Goal: Information Seeking & Learning: Learn about a topic

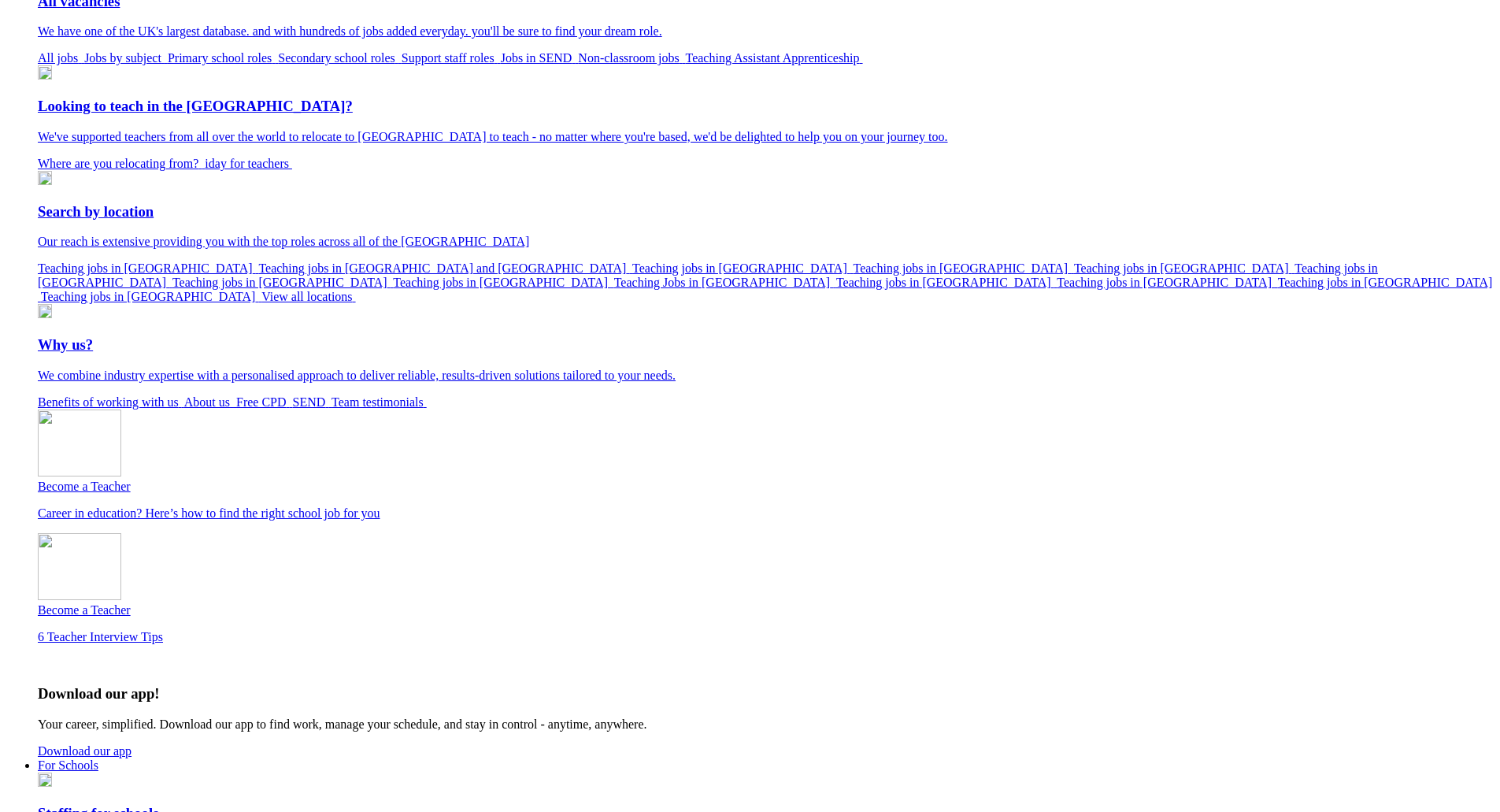
scroll to position [158, 0]
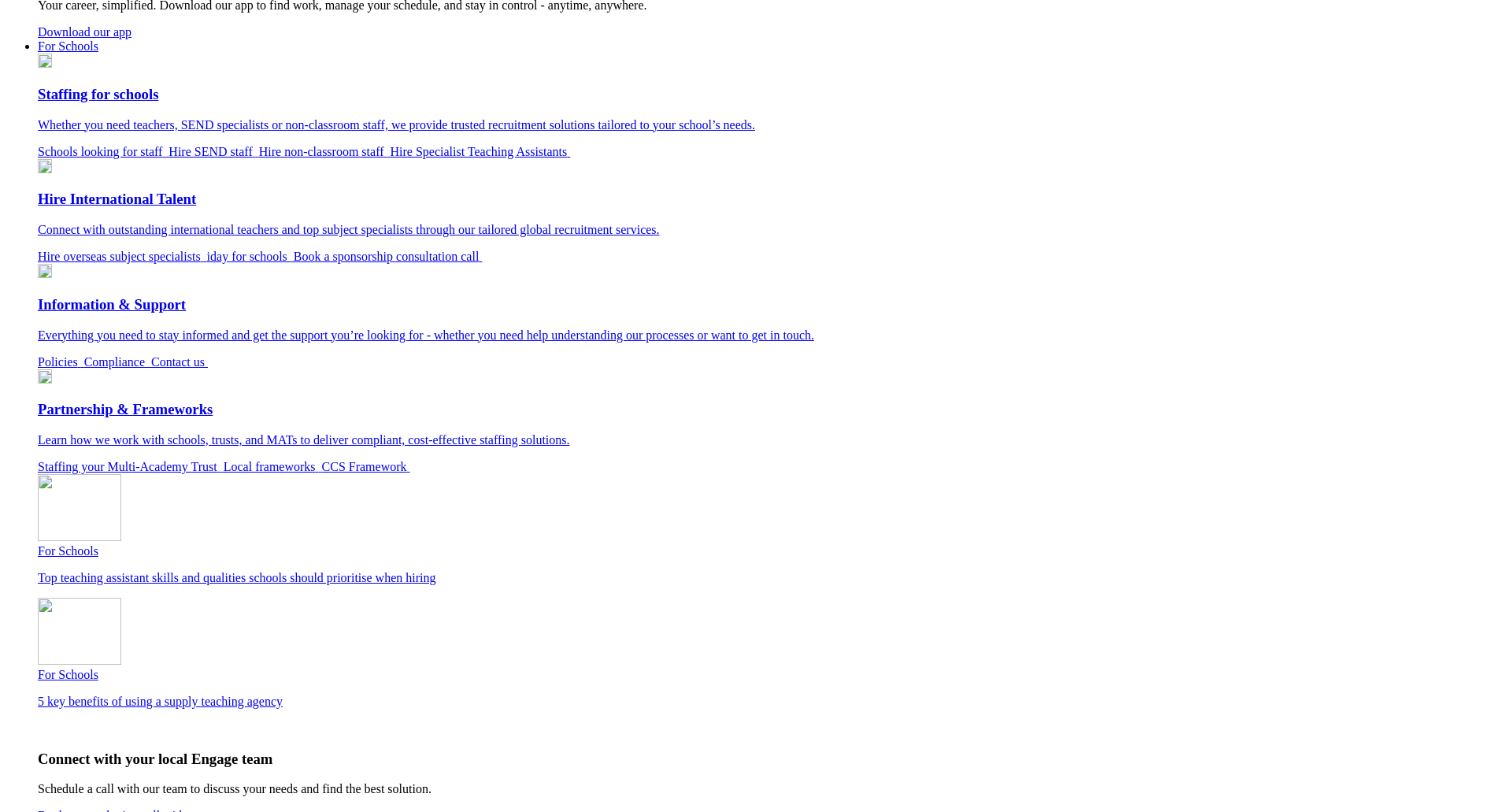
scroll to position [1072, 0]
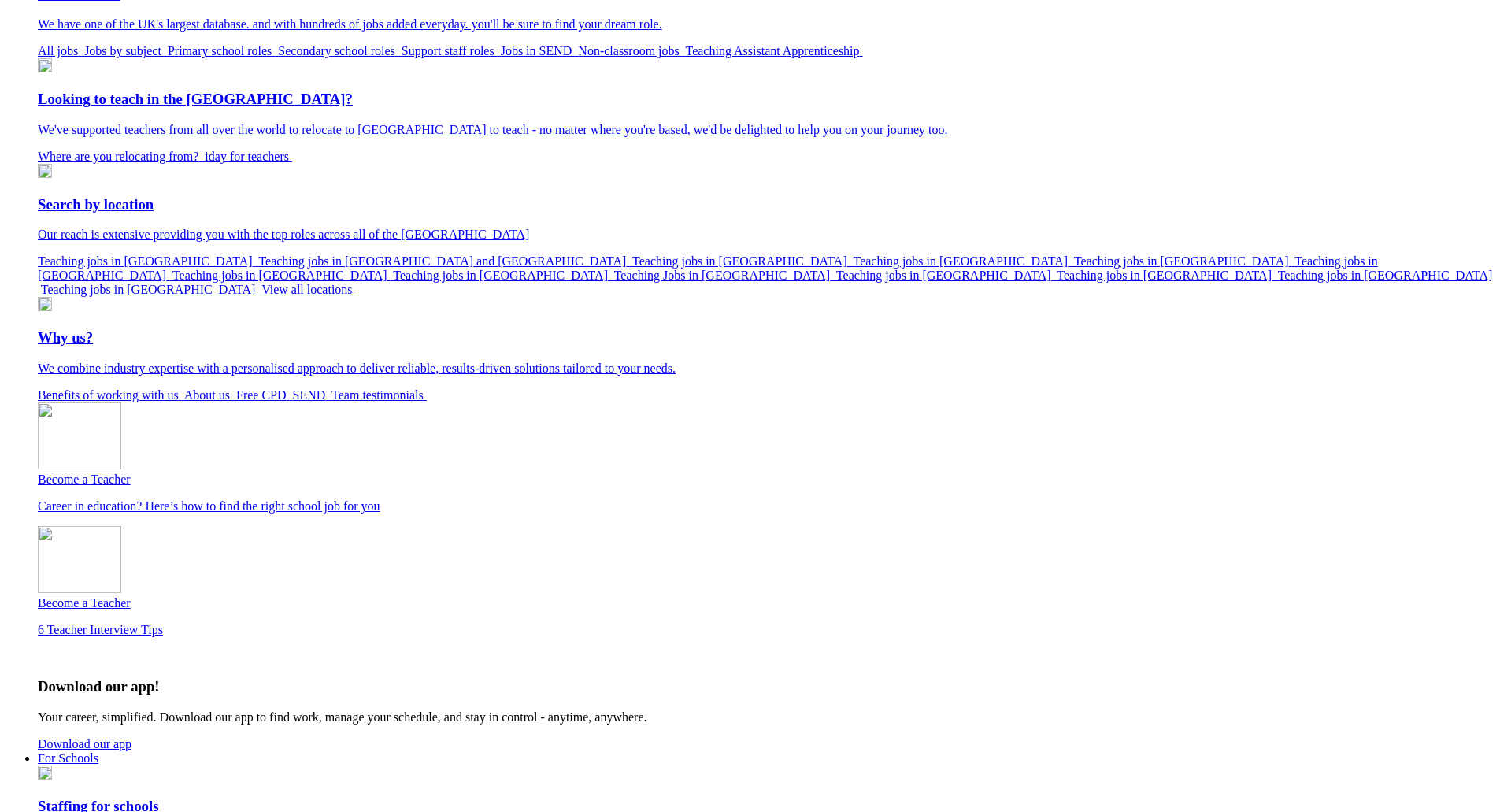
scroll to position [0, 0]
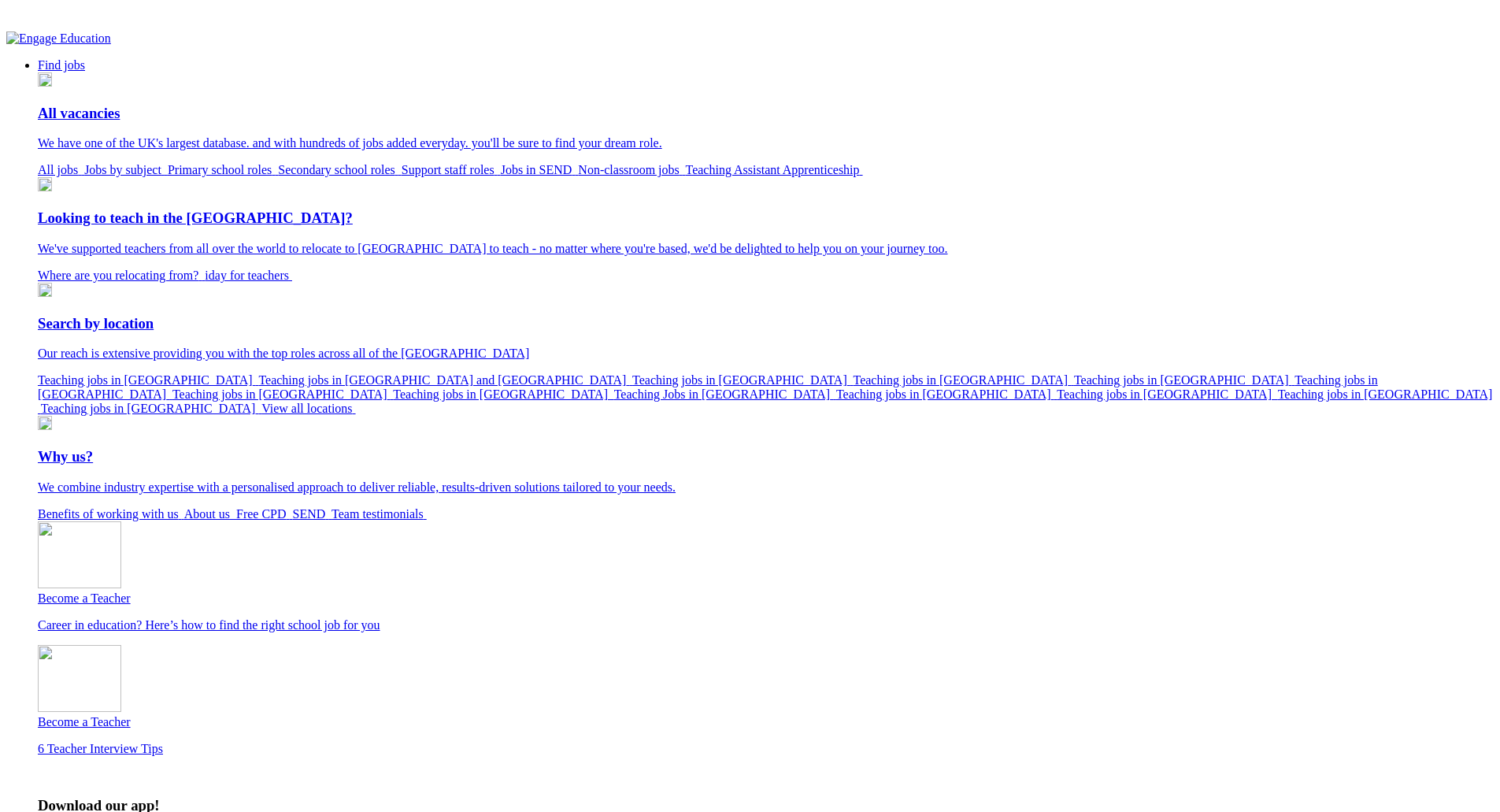
drag, startPoint x: 1326, startPoint y: 684, endPoint x: 1304, endPoint y: 677, distance: 23.1
